Goal: Navigation & Orientation: Find specific page/section

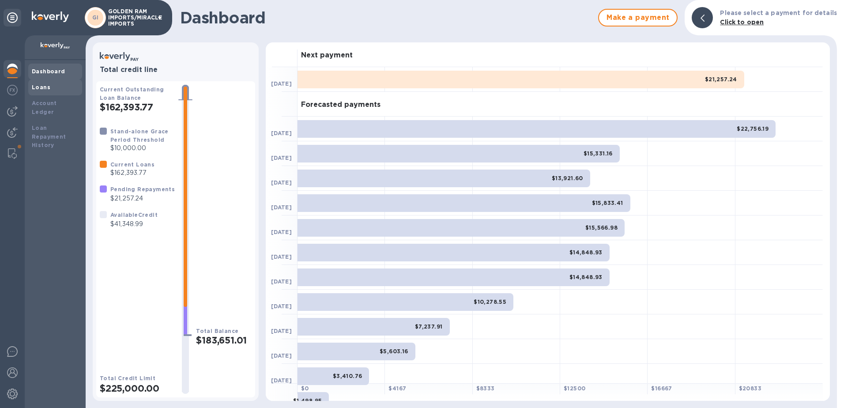
click at [38, 89] on b "Loans" at bounding box center [41, 87] width 19 height 7
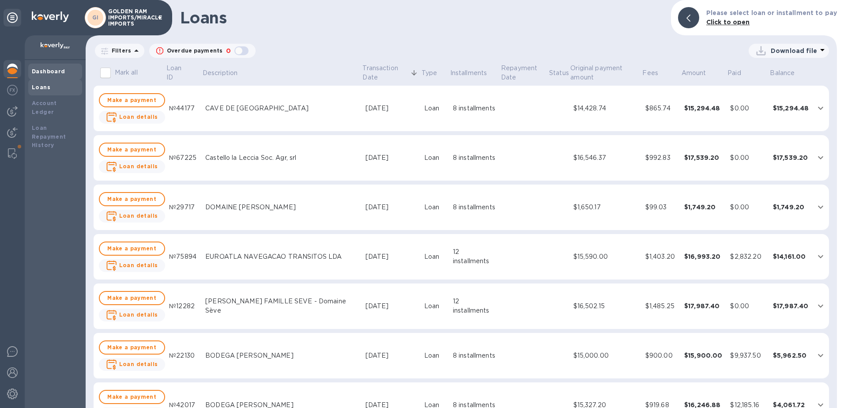
click at [48, 72] on b "Dashboard" at bounding box center [49, 71] width 34 height 7
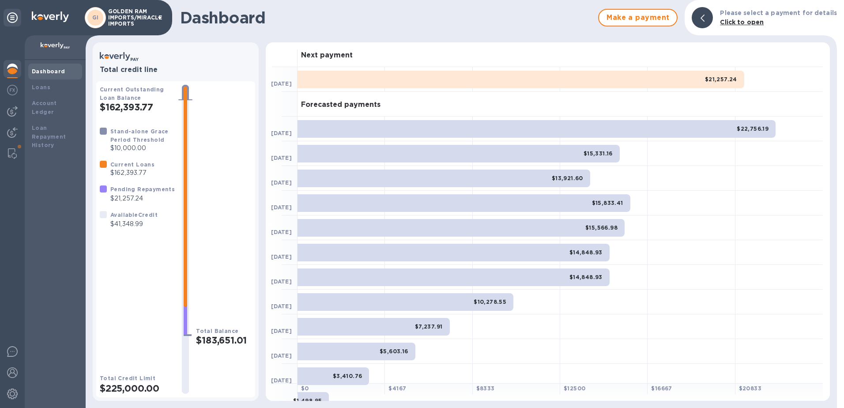
click at [402, 55] on div "Next payment" at bounding box center [561, 54] width 526 height 25
click at [8, 68] on img at bounding box center [12, 69] width 11 height 11
click at [702, 16] on div at bounding box center [702, 17] width 21 height 21
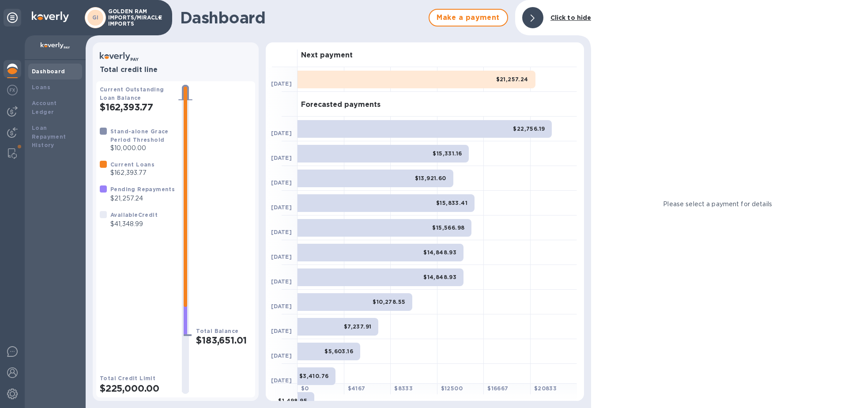
click at [536, 20] on div at bounding box center [532, 17] width 21 height 21
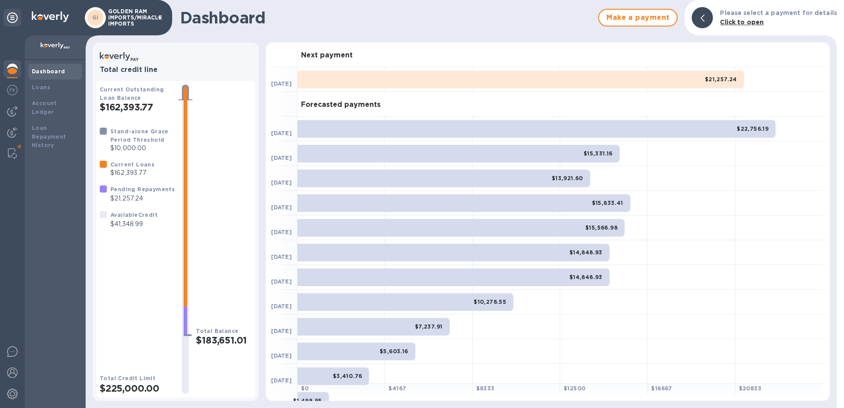
click at [12, 69] on img at bounding box center [12, 69] width 11 height 11
click at [14, 111] on img at bounding box center [12, 111] width 11 height 11
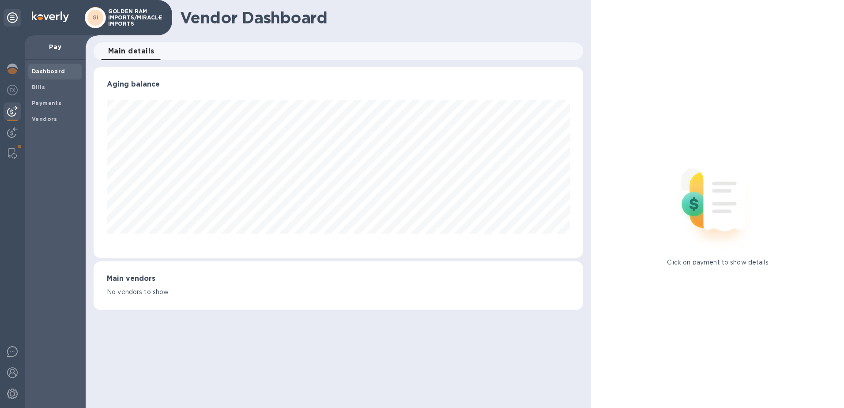
scroll to position [441410, 441114]
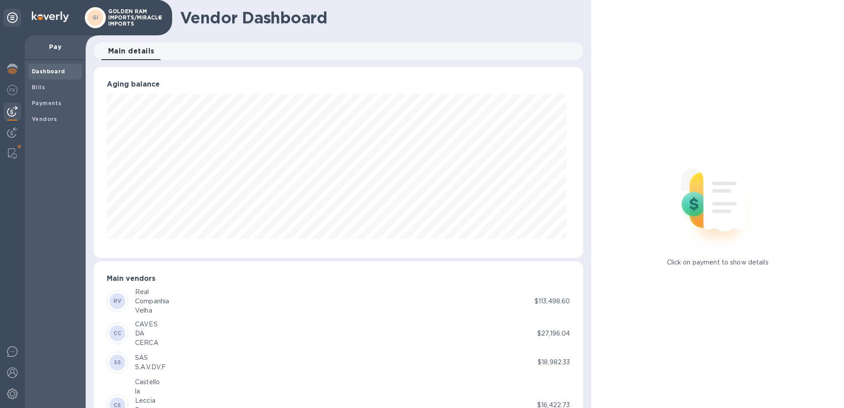
click at [58, 71] on b "Dashboard" at bounding box center [49, 71] width 34 height 7
click at [12, 68] on img at bounding box center [12, 69] width 11 height 11
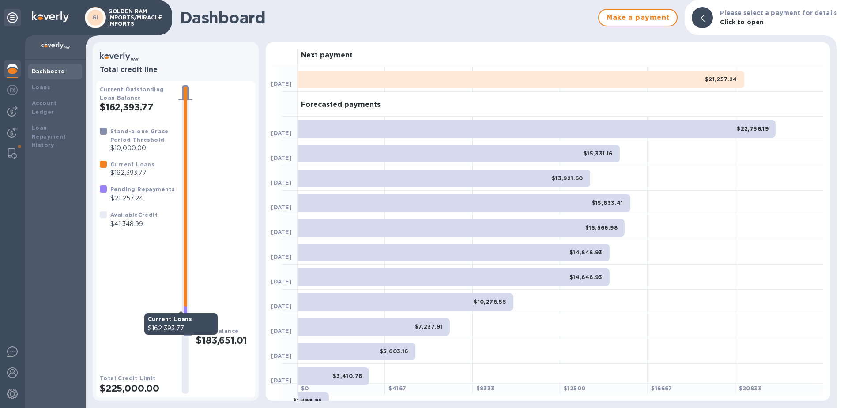
click at [184, 95] on div at bounding box center [186, 197] width 4 height 220
